Goal: Task Accomplishment & Management: Complete application form

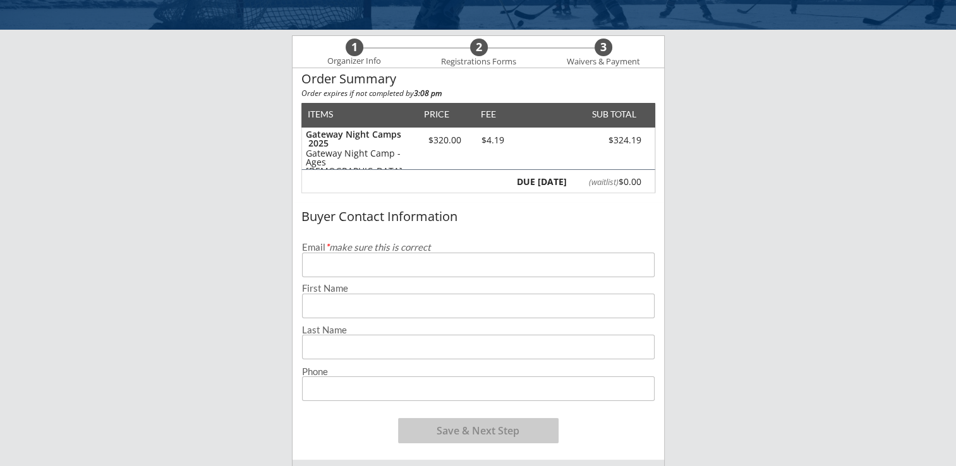
scroll to position [75, 0]
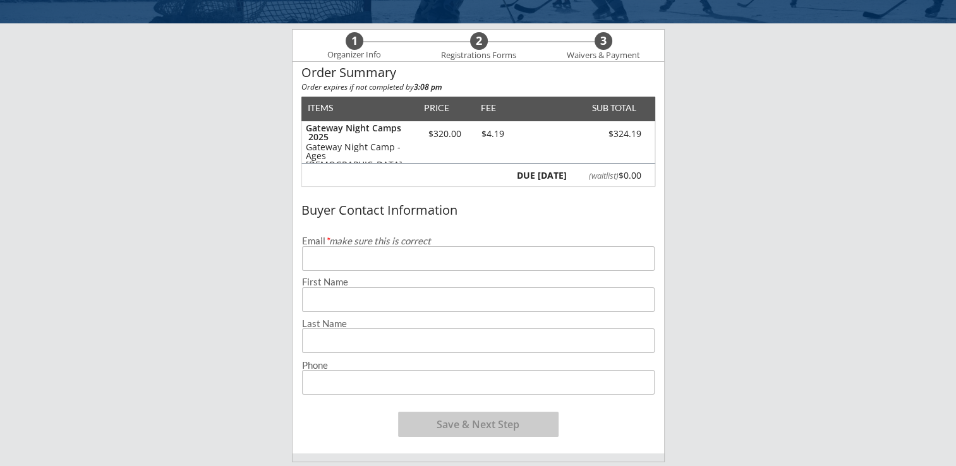
click at [319, 263] on input "email" at bounding box center [478, 258] width 353 height 25
type input "[EMAIL_ADDRESS][DOMAIN_NAME]"
type input "[PERSON_NAME]"
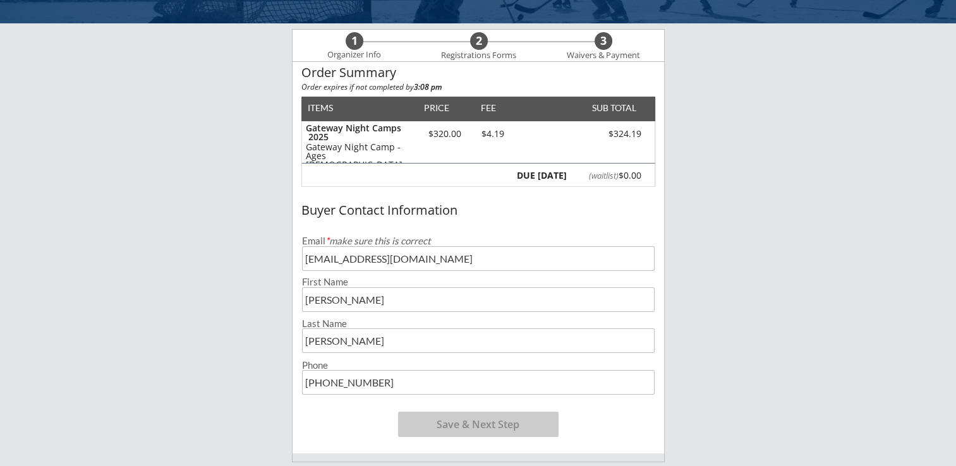
type input "[PHONE_NUMBER]"
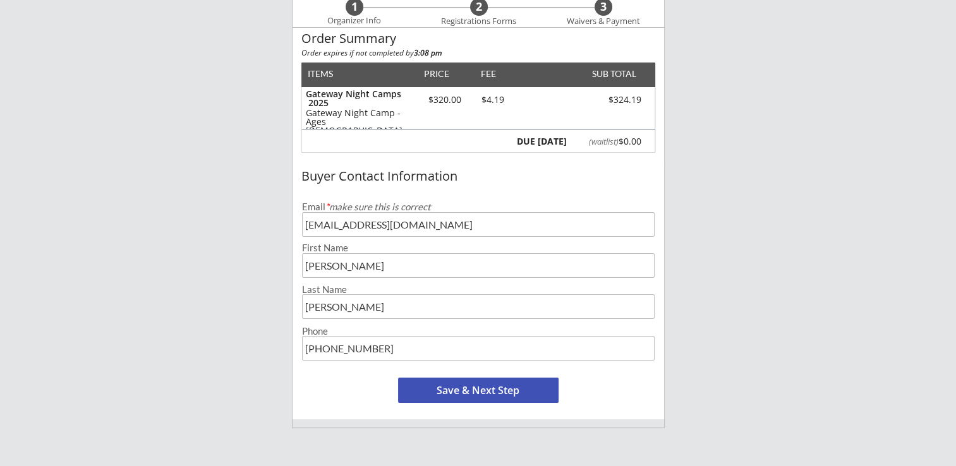
scroll to position [119, 0]
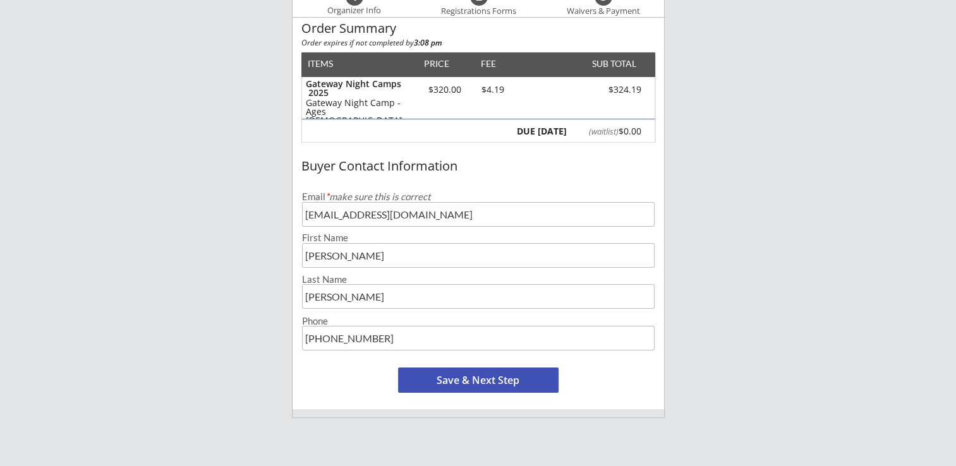
click at [444, 379] on button "Save & Next Step" at bounding box center [478, 380] width 161 height 25
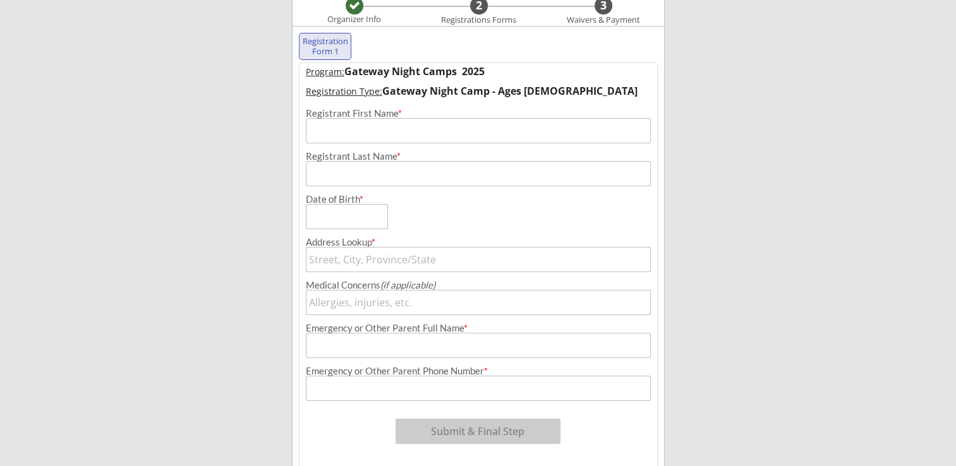
scroll to position [102, 0]
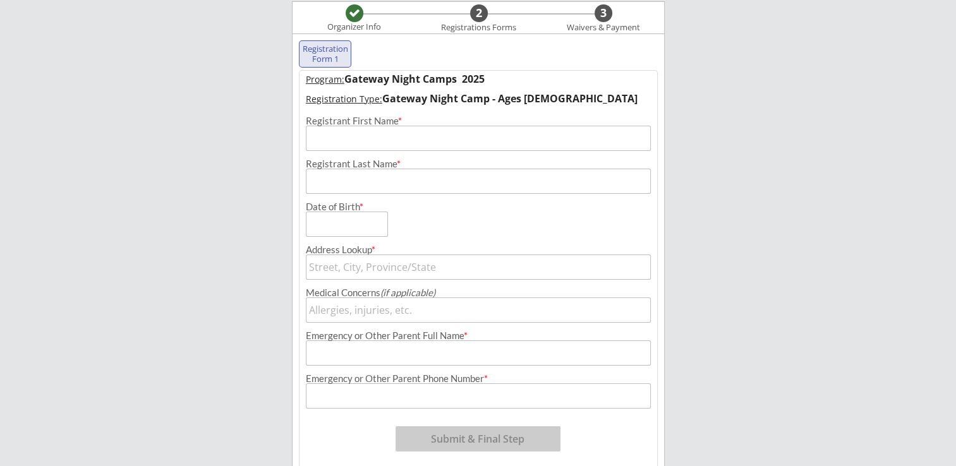
click at [329, 135] on input "input" at bounding box center [478, 138] width 345 height 25
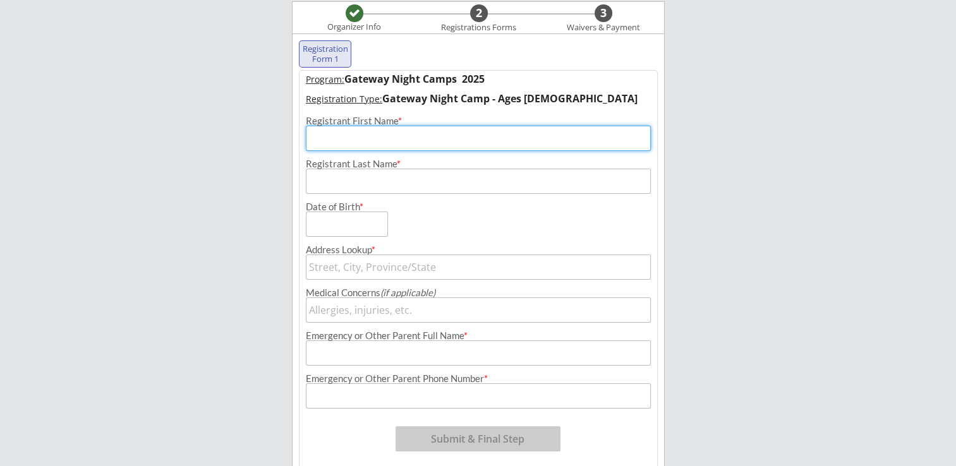
type input "[PERSON_NAME]"
type input "COSTA"
click at [354, 223] on input "input" at bounding box center [347, 224] width 82 height 25
type input "[DATE]"
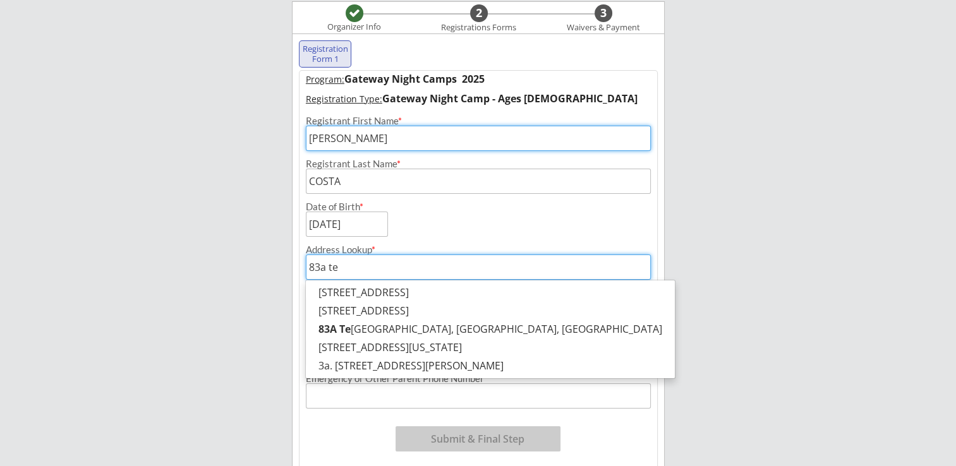
click at [521, 296] on p "[STREET_ADDRESS]" at bounding box center [490, 293] width 369 height 18
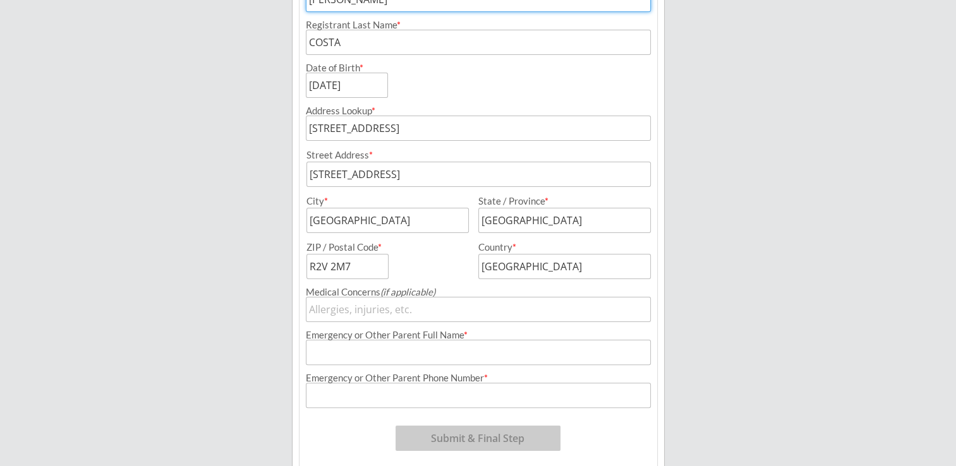
scroll to position [273, 0]
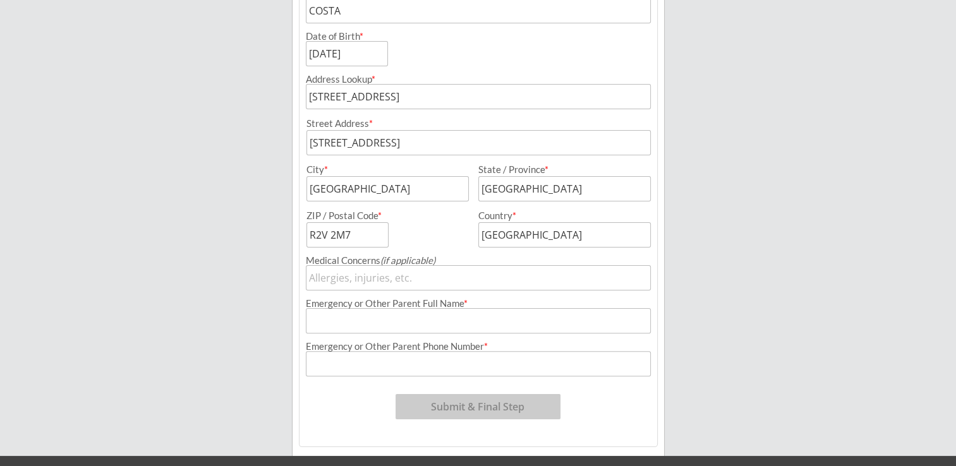
type input "[STREET_ADDRESS]"
click at [396, 313] on input "input" at bounding box center [478, 320] width 345 height 25
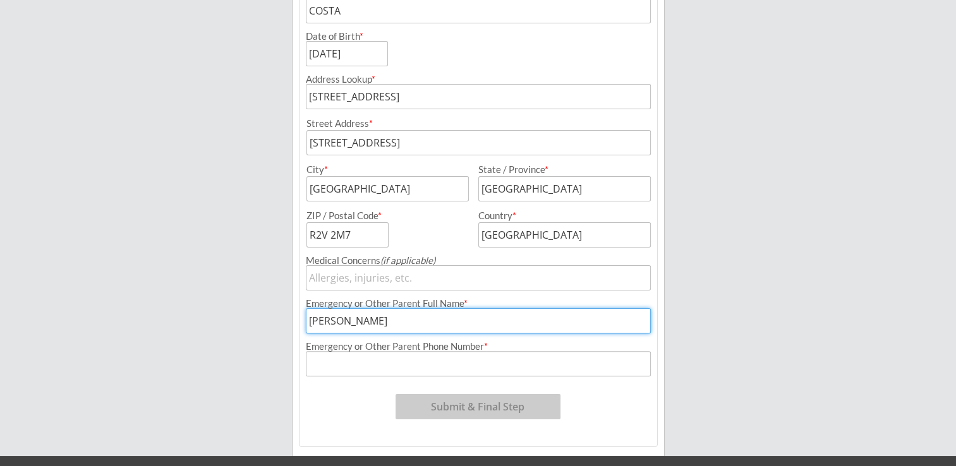
type input "[PERSON_NAME]"
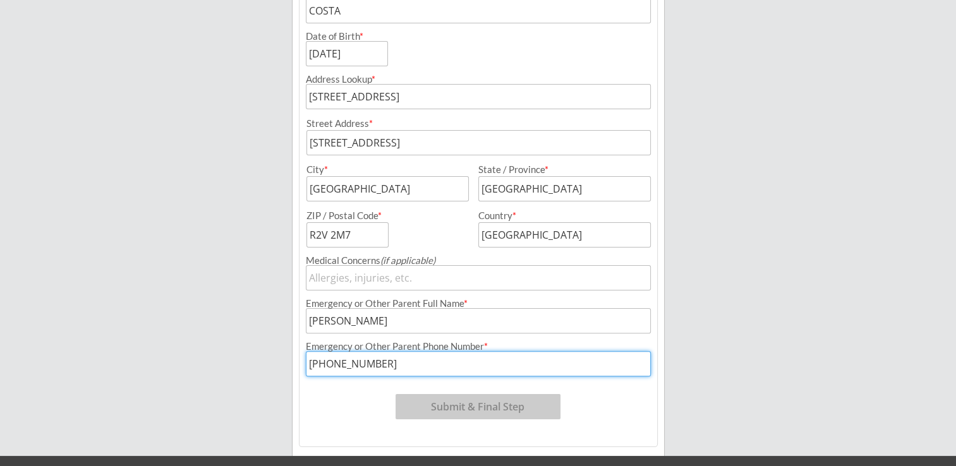
type input "[PHONE_NUMBER]"
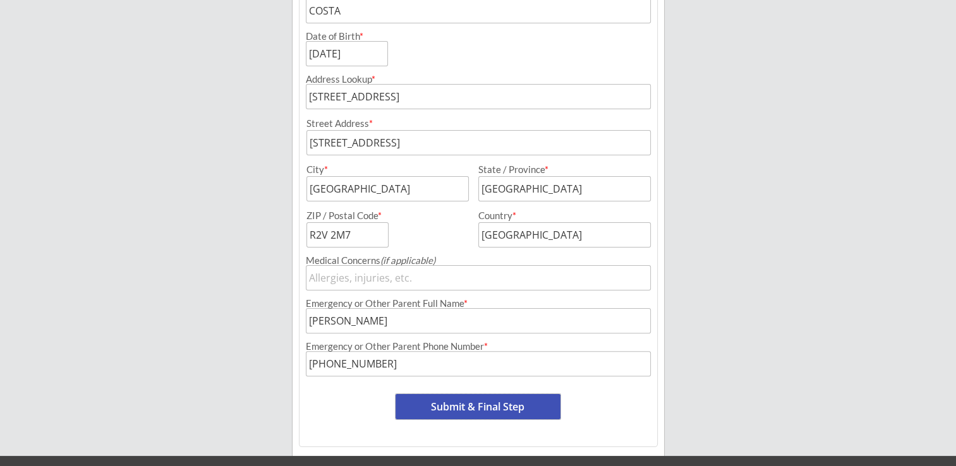
click at [490, 405] on button "Submit & Final Step" at bounding box center [478, 406] width 165 height 25
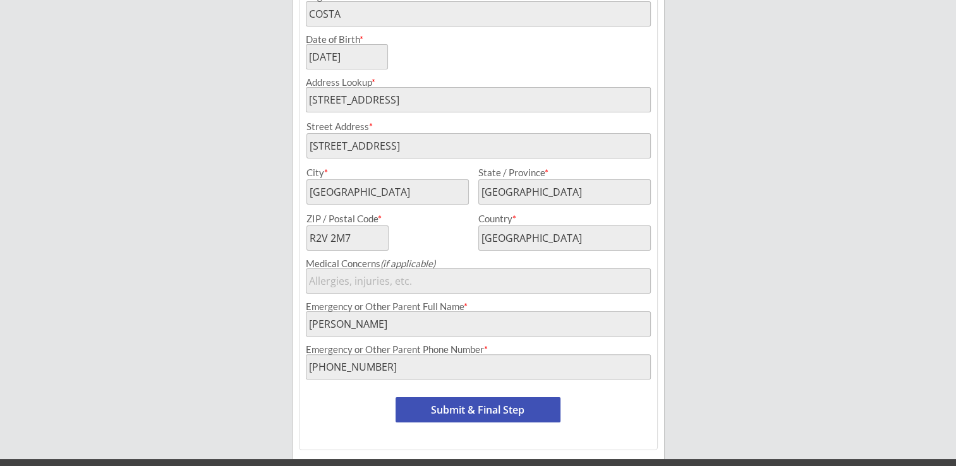
scroll to position [305, 0]
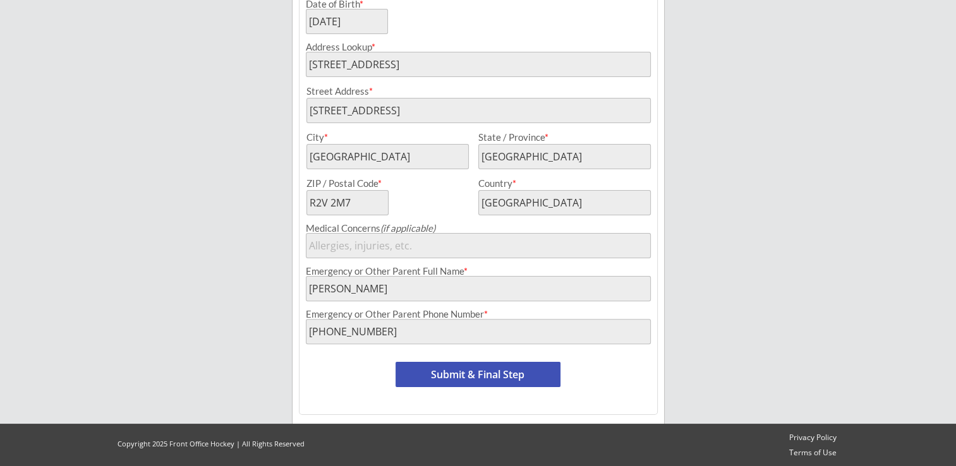
click at [490, 382] on button "Submit & Final Step" at bounding box center [478, 374] width 165 height 25
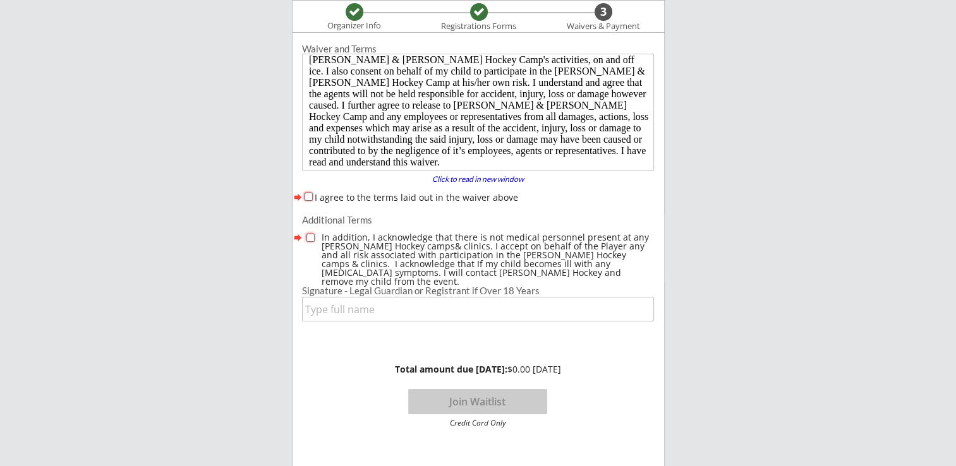
scroll to position [0, 0]
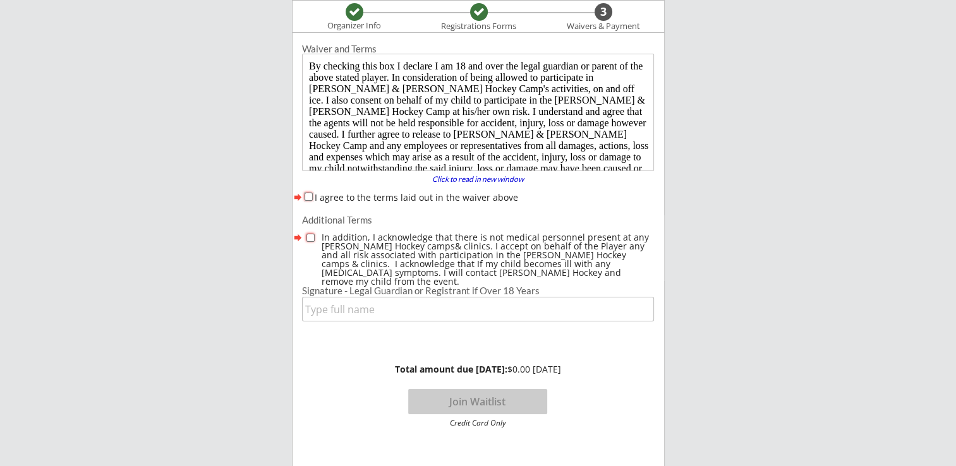
click at [310, 197] on input "I agree to the terms laid out in the waiver above" at bounding box center [309, 197] width 8 height 8
checkbox input "true"
click at [310, 240] on input "checkbox" at bounding box center [311, 238] width 8 height 8
checkbox input "true"
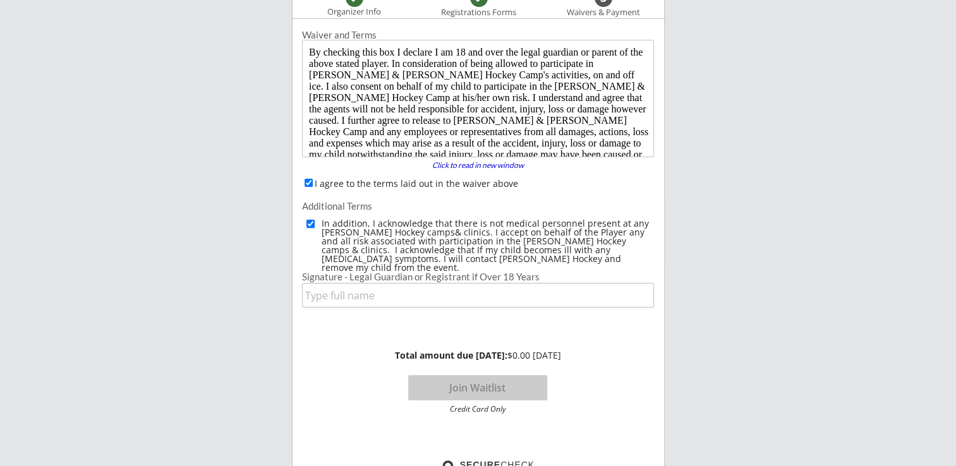
scroll to position [119, 0]
click at [334, 291] on input "input" at bounding box center [478, 294] width 352 height 25
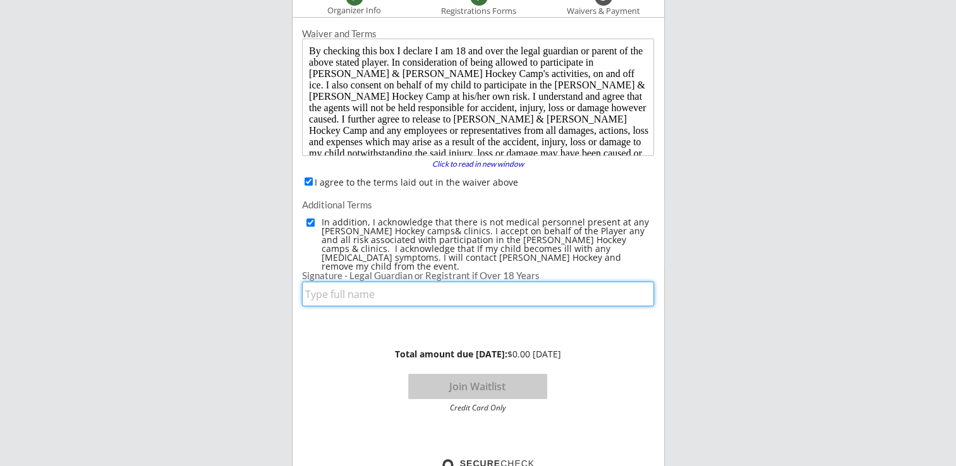
type input "[PERSON_NAME]"
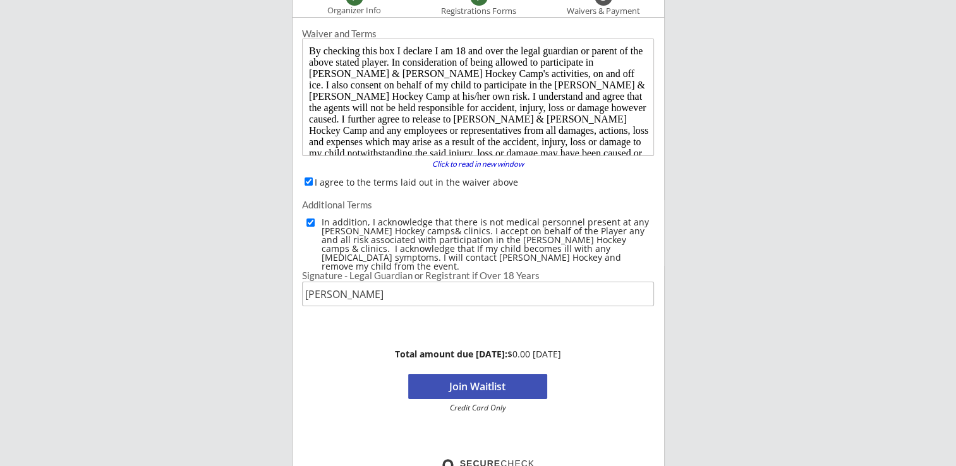
click at [513, 389] on button "Join Waitlist" at bounding box center [477, 386] width 139 height 25
